Goal: Navigation & Orientation: Find specific page/section

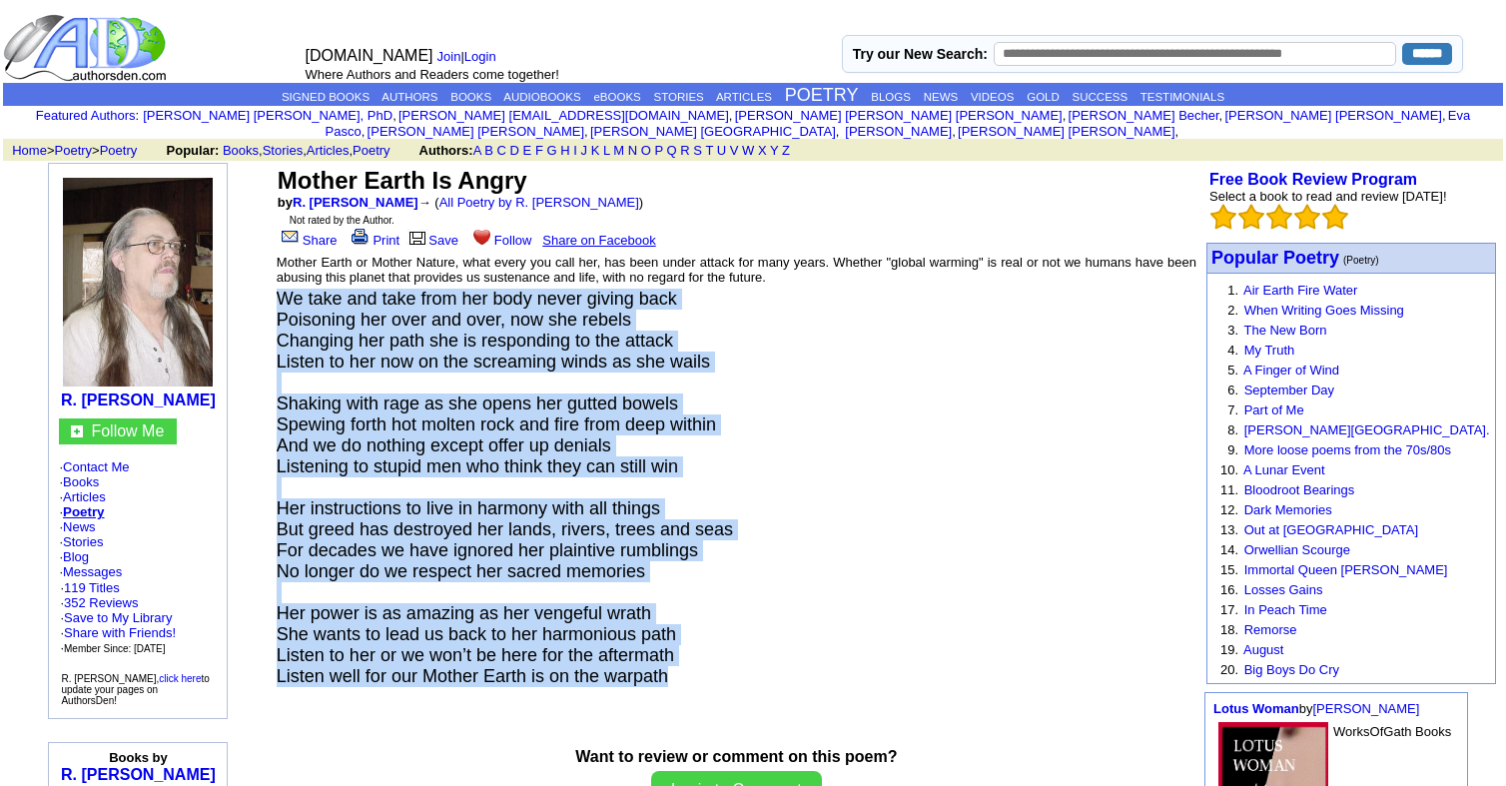
drag, startPoint x: 669, startPoint y: 664, endPoint x: 276, endPoint y: 285, distance: 546.7
click at [276, 288] on td "We take and take from her body never giving back Poisoning her over and over, n…" at bounding box center [737, 497] width 922 height 418
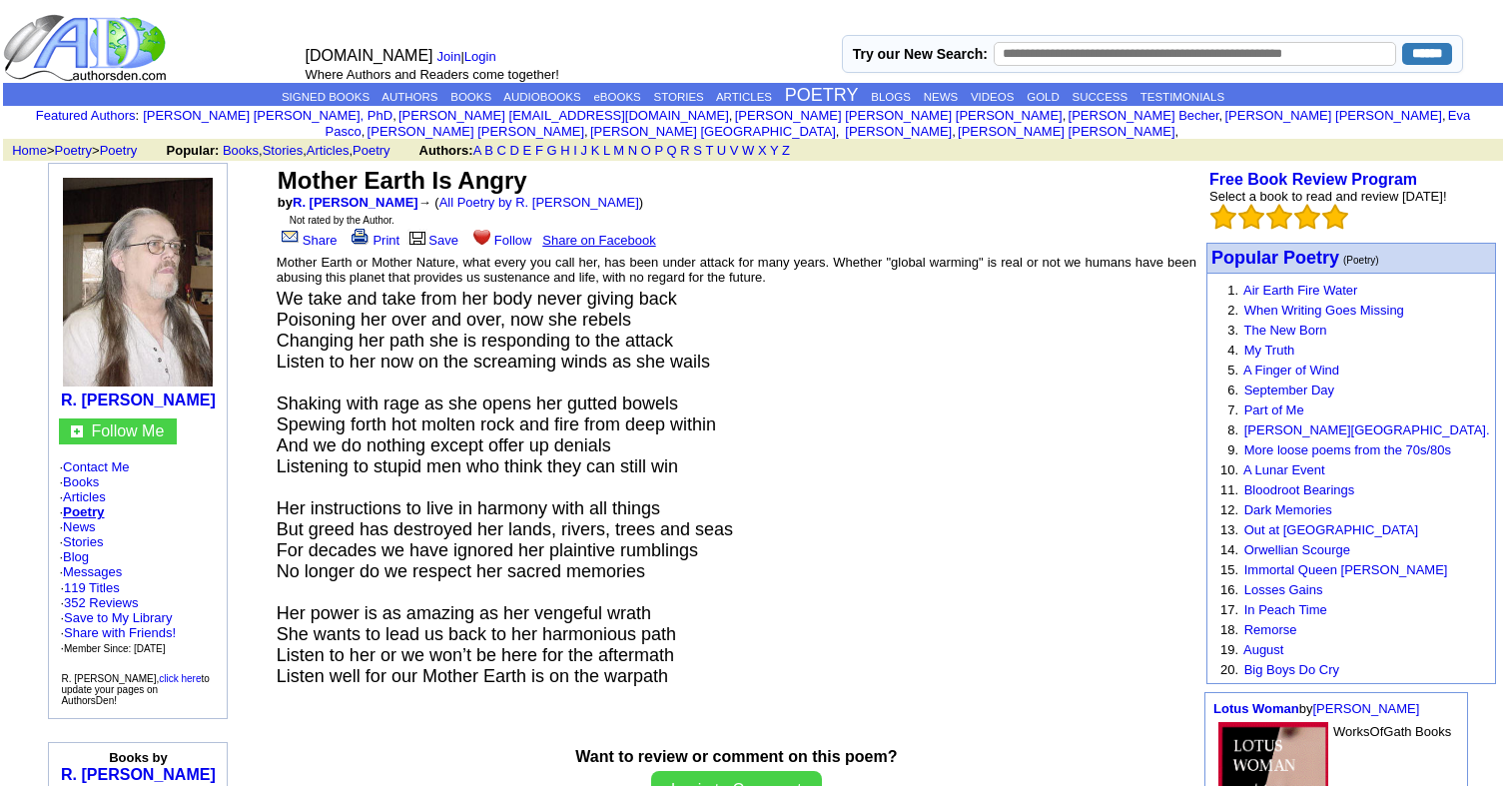
click at [506, 718] on td at bounding box center [737, 727] width 922 height 38
click at [438, 233] on link "Save" at bounding box center [432, 240] width 52 height 15
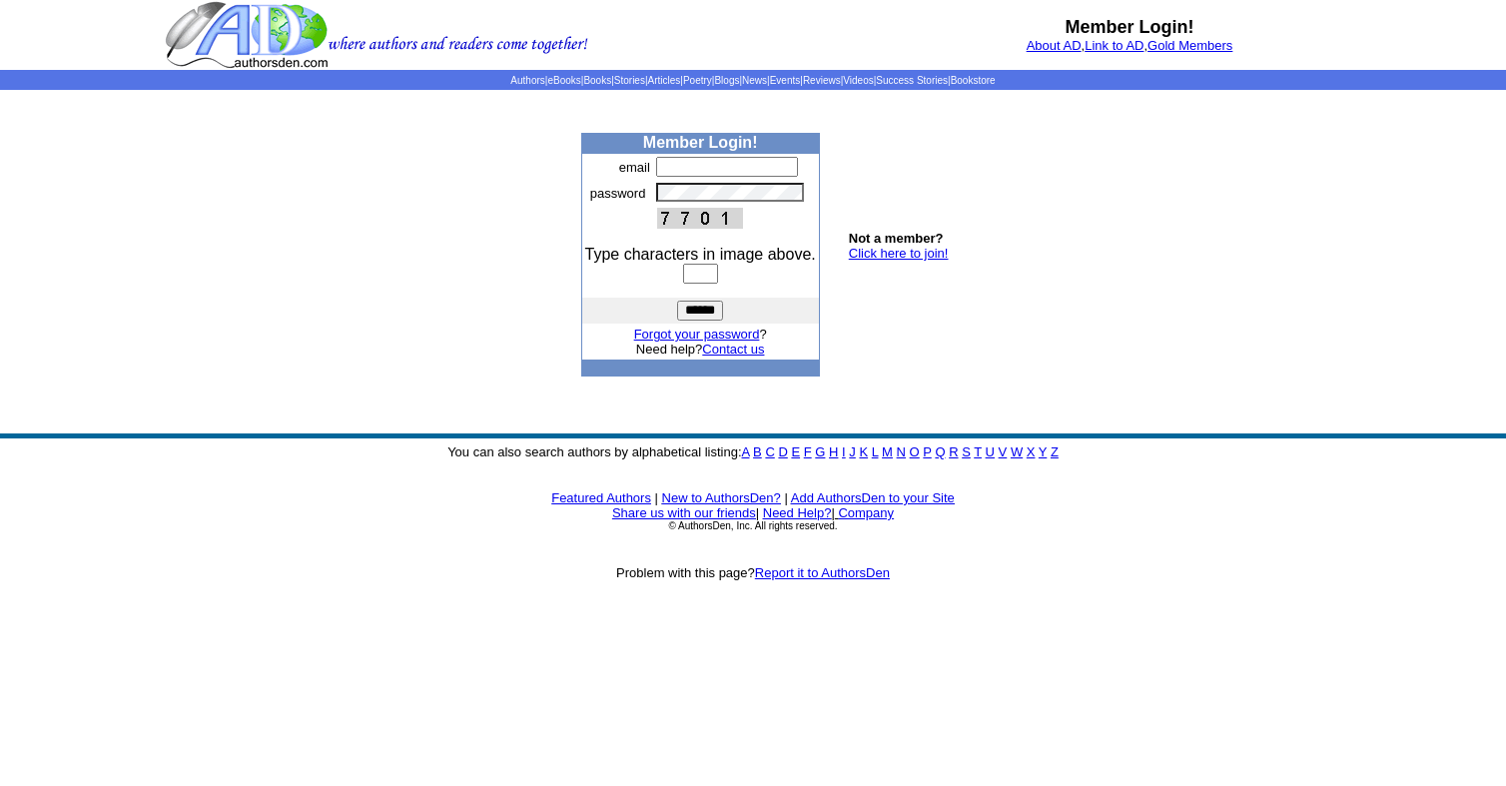
click at [430, 327] on body "Member Login! About AD , Link to AD , Gold Members Authors | eBooks | Books | S…" at bounding box center [753, 393] width 1506 height 786
